Goal: Information Seeking & Learning: Learn about a topic

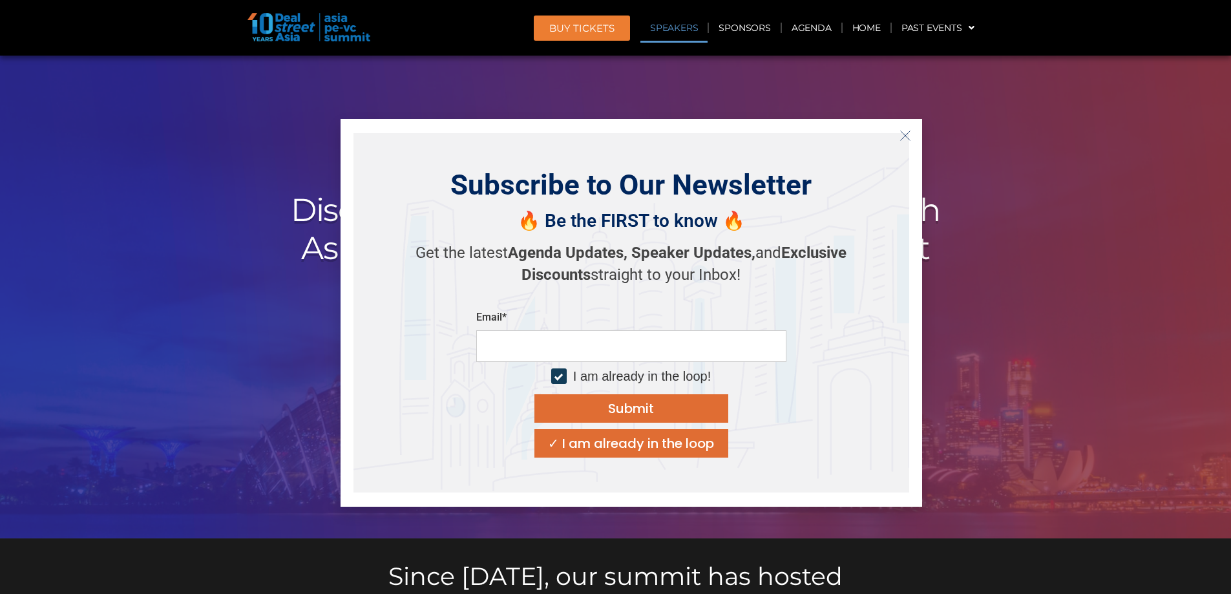
click at [685, 30] on link "Speakers" at bounding box center [673, 28] width 67 height 30
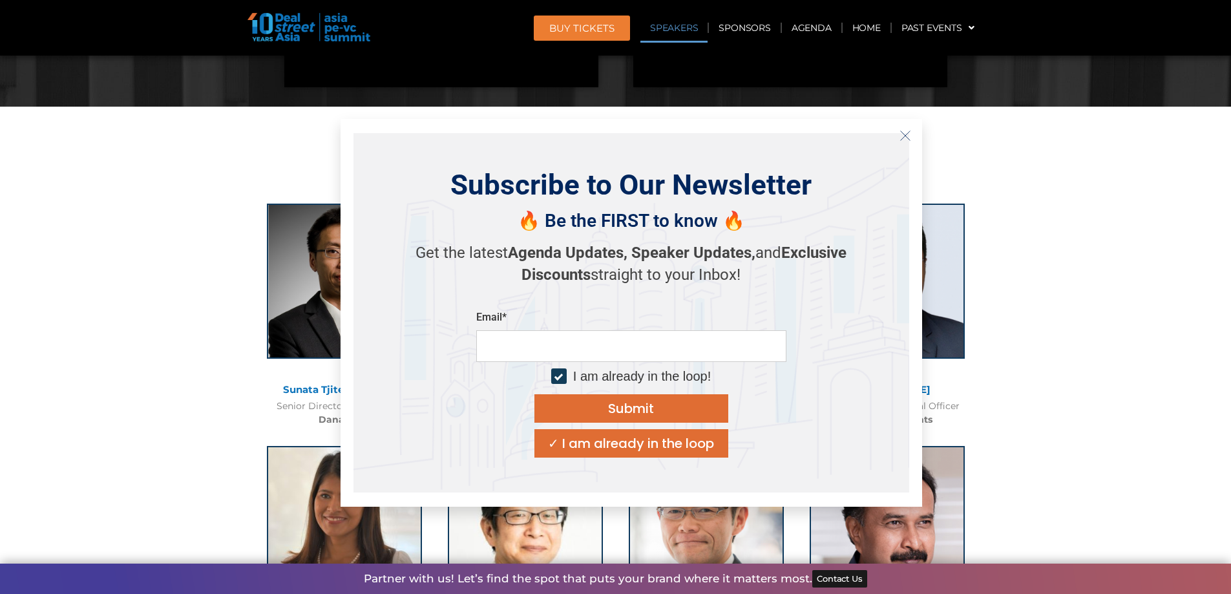
scroll to position [1417, 0]
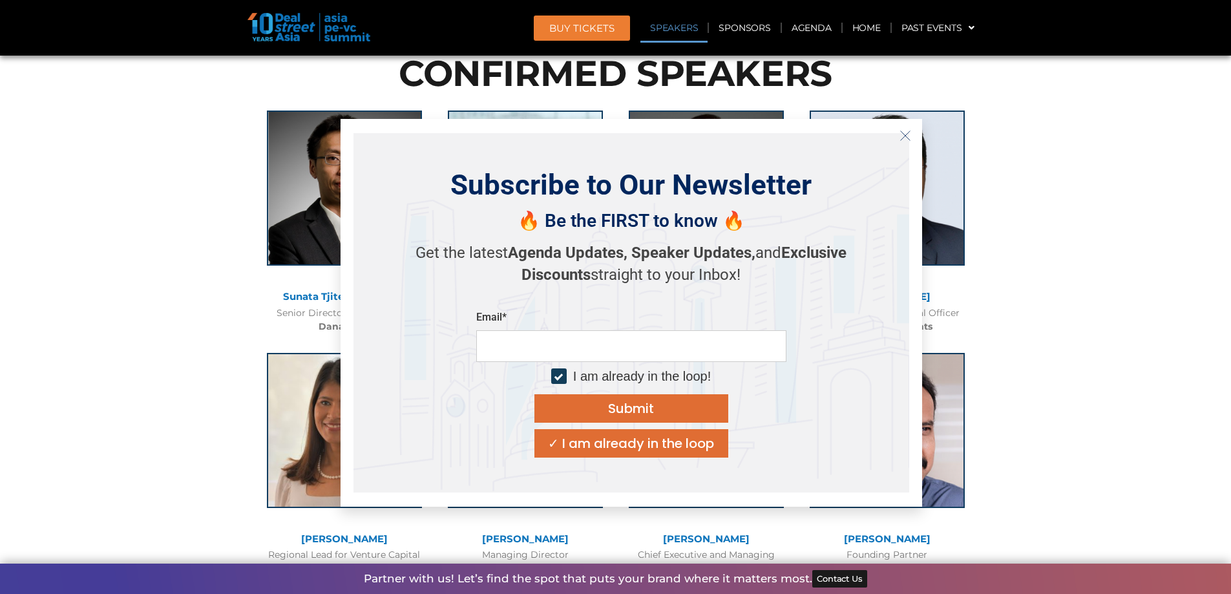
click at [905, 136] on icon "Close" at bounding box center [906, 136] width 12 height 12
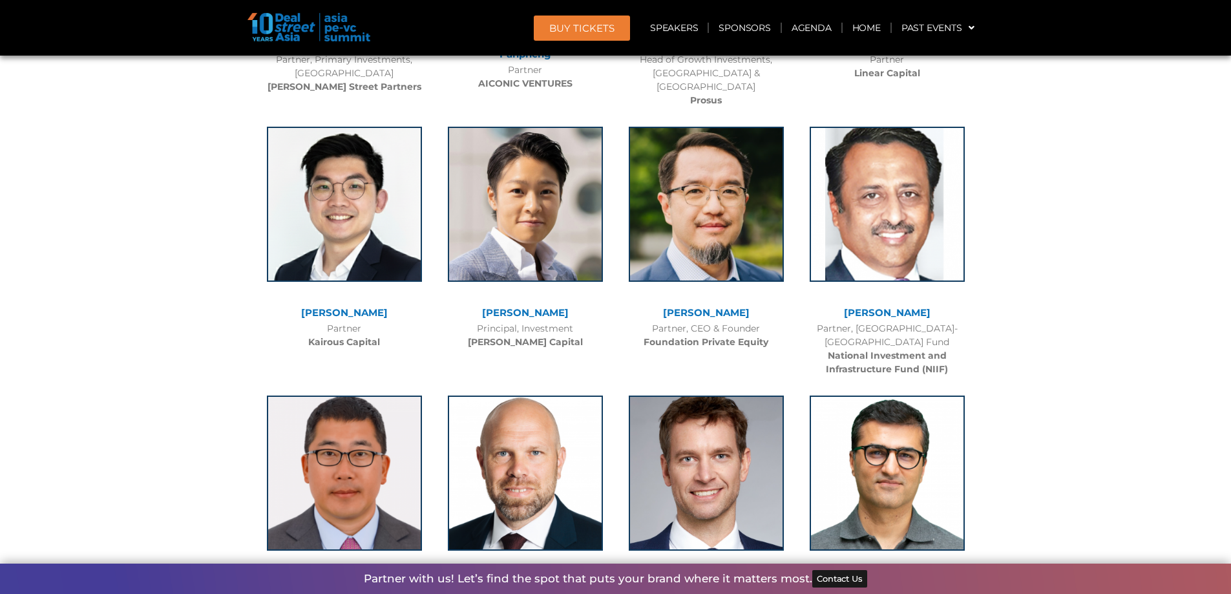
scroll to position [5747, 0]
click at [696, 34] on link "Speakers" at bounding box center [673, 28] width 67 height 30
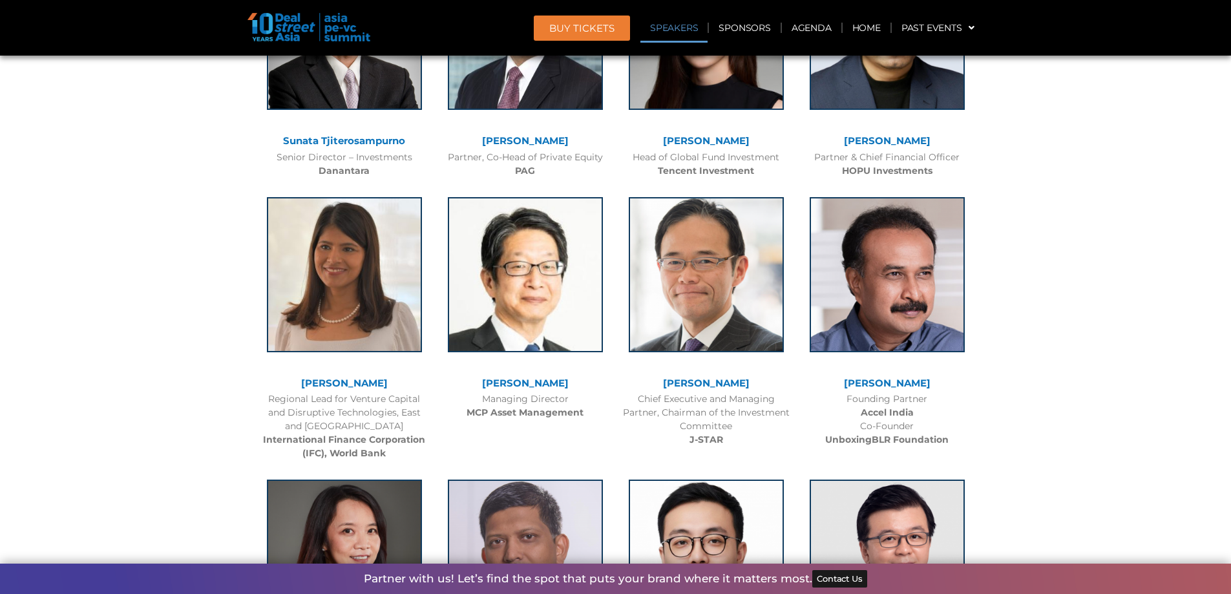
scroll to position [1417, 0]
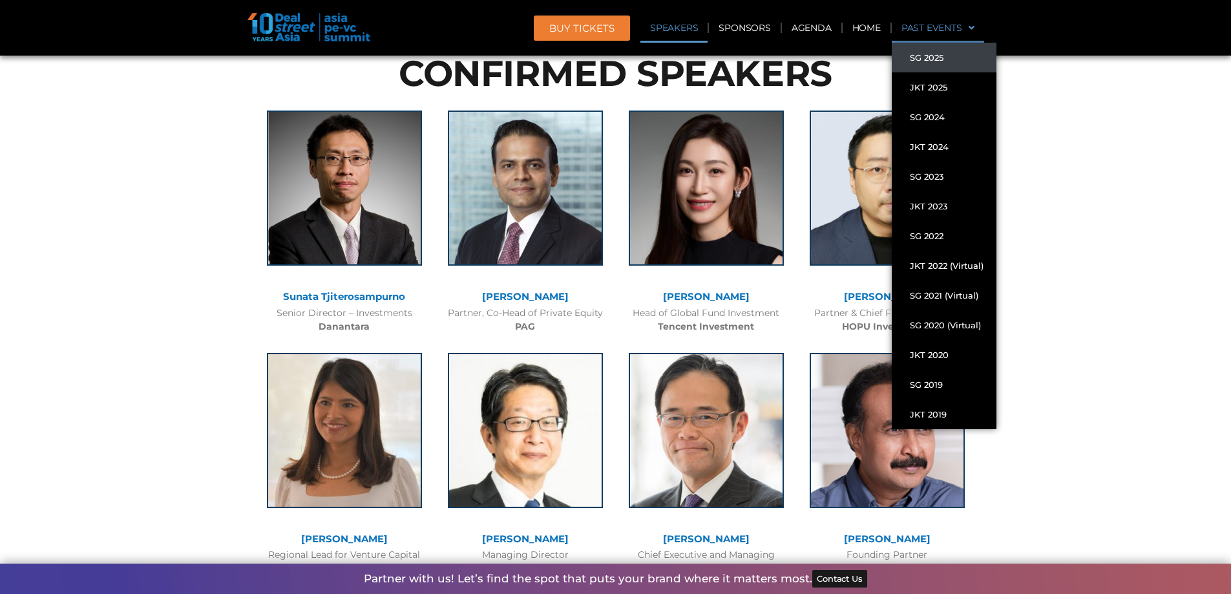
click at [953, 24] on link "Past Events" at bounding box center [938, 28] width 92 height 30
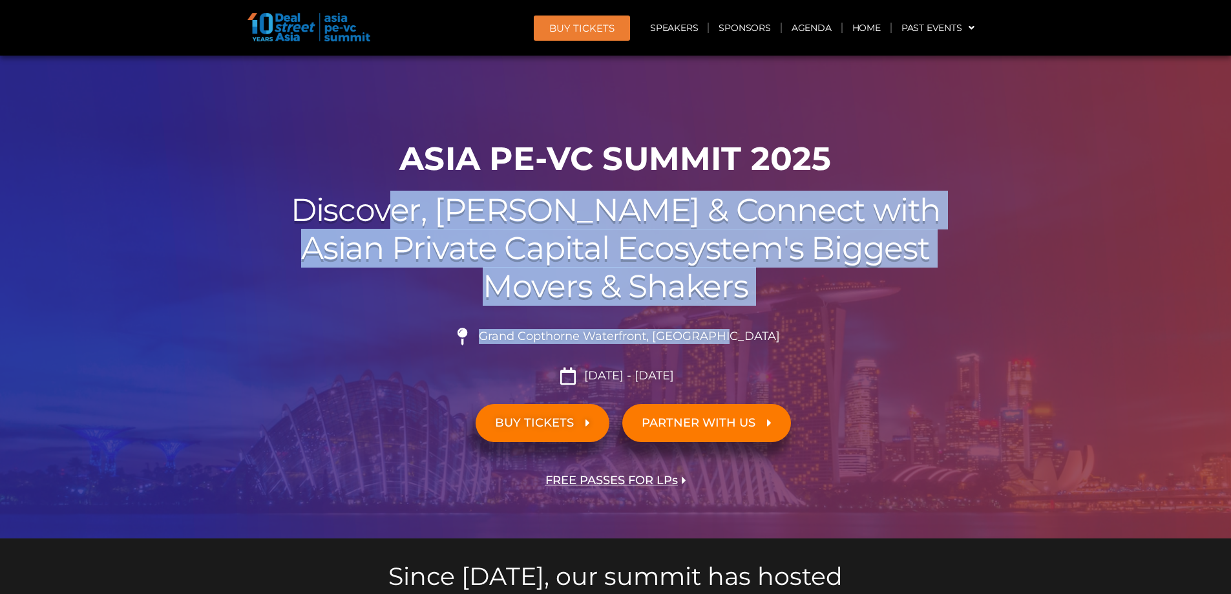
drag, startPoint x: 755, startPoint y: 319, endPoint x: 470, endPoint y: 165, distance: 324.4
click at [485, 184] on div "00 Days 00 Hours 00 Minutes 00 Seconds ASIA PE-VC Summit 2025 Discover, Learn &…" at bounding box center [616, 335] width 737 height 405
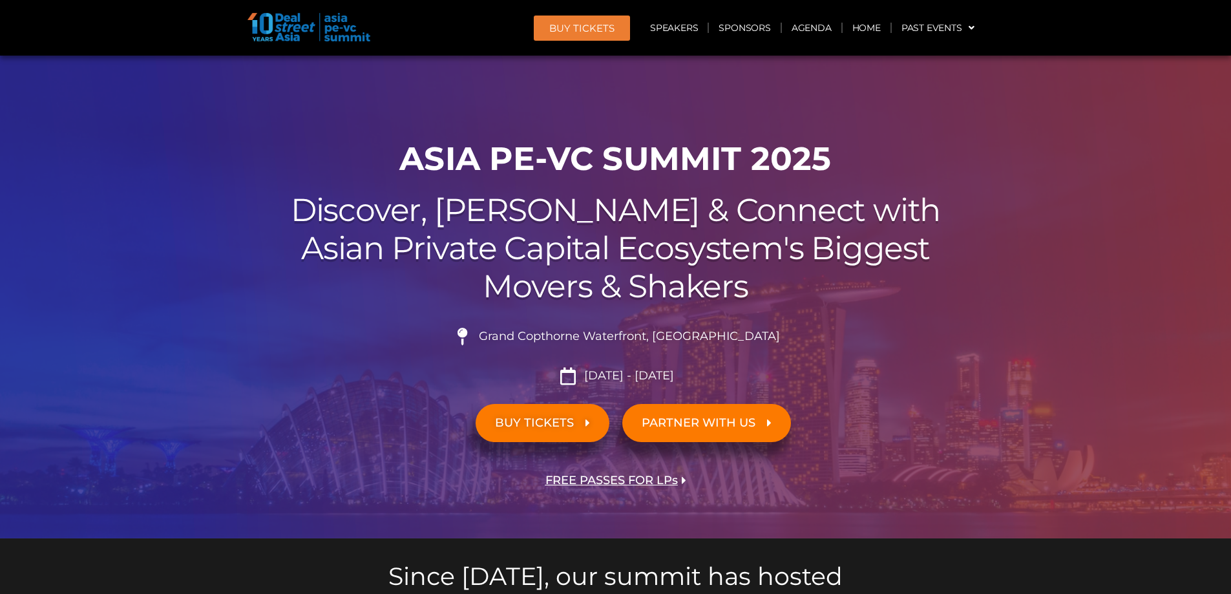
click at [396, 146] on h1 "ASIA PE-VC Summit 2025" at bounding box center [616, 159] width 724 height 39
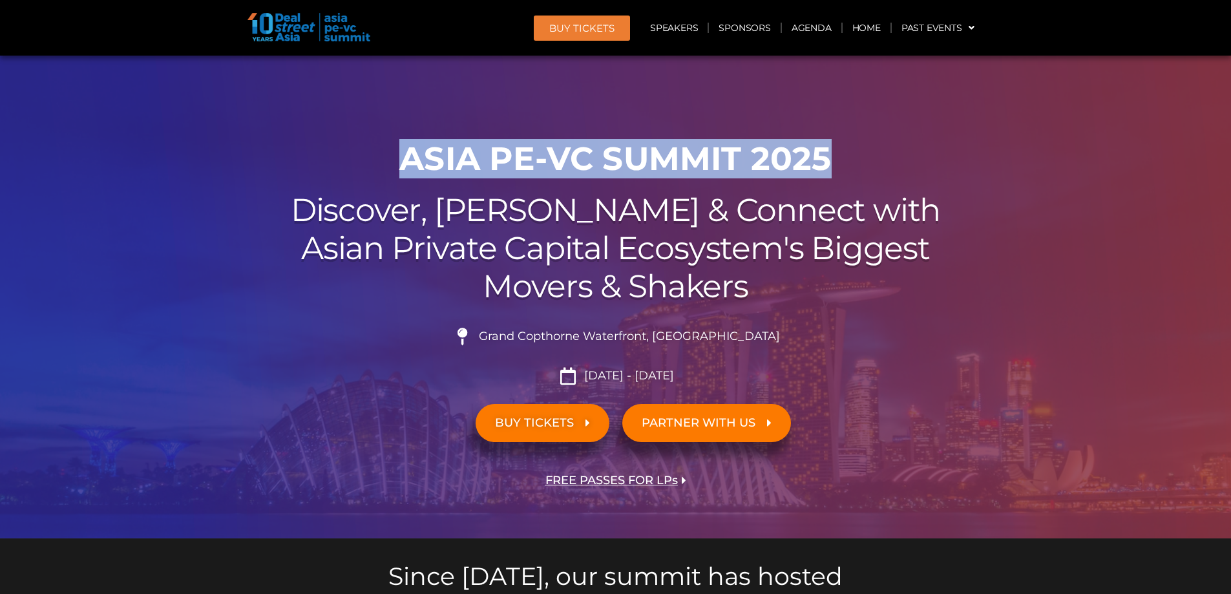
drag, startPoint x: 401, startPoint y: 149, endPoint x: 827, endPoint y: 135, distance: 426.1
click at [827, 135] on div "00 Days 00 Hours 00 Minutes 00 Seconds ASIA PE-VC Summit 2025 Discover, Learn &…" at bounding box center [616, 335] width 737 height 405
copy h1 "ASIA PE-VC Summit 2025"
